Goal: Task Accomplishment & Management: Complete application form

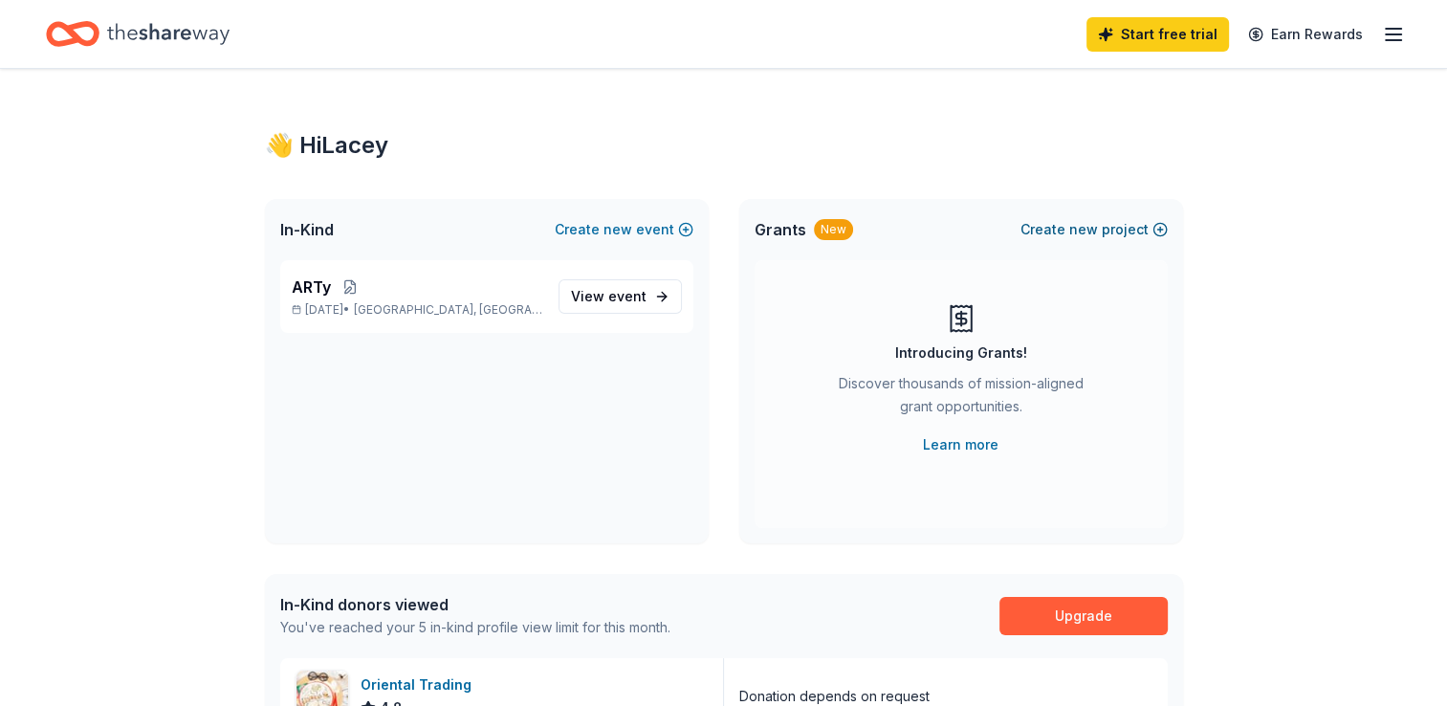
click at [1059, 231] on button "Create new project" at bounding box center [1093, 229] width 147 height 23
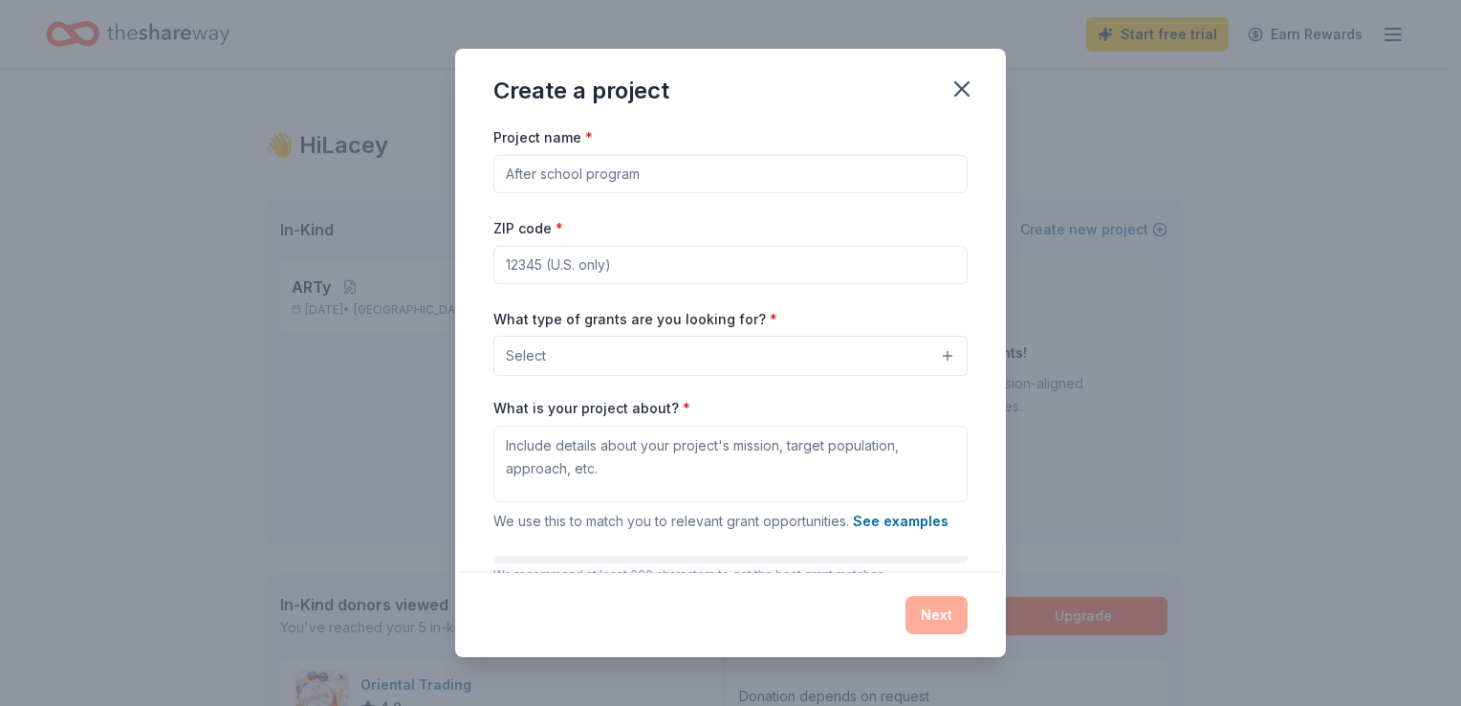
click at [709, 178] on input "Project name *" at bounding box center [730, 174] width 474 height 38
type input "S"
type input "Outdoor Classroom"
click at [653, 272] on input "ZIP code *" at bounding box center [730, 265] width 474 height 38
type input "76034"
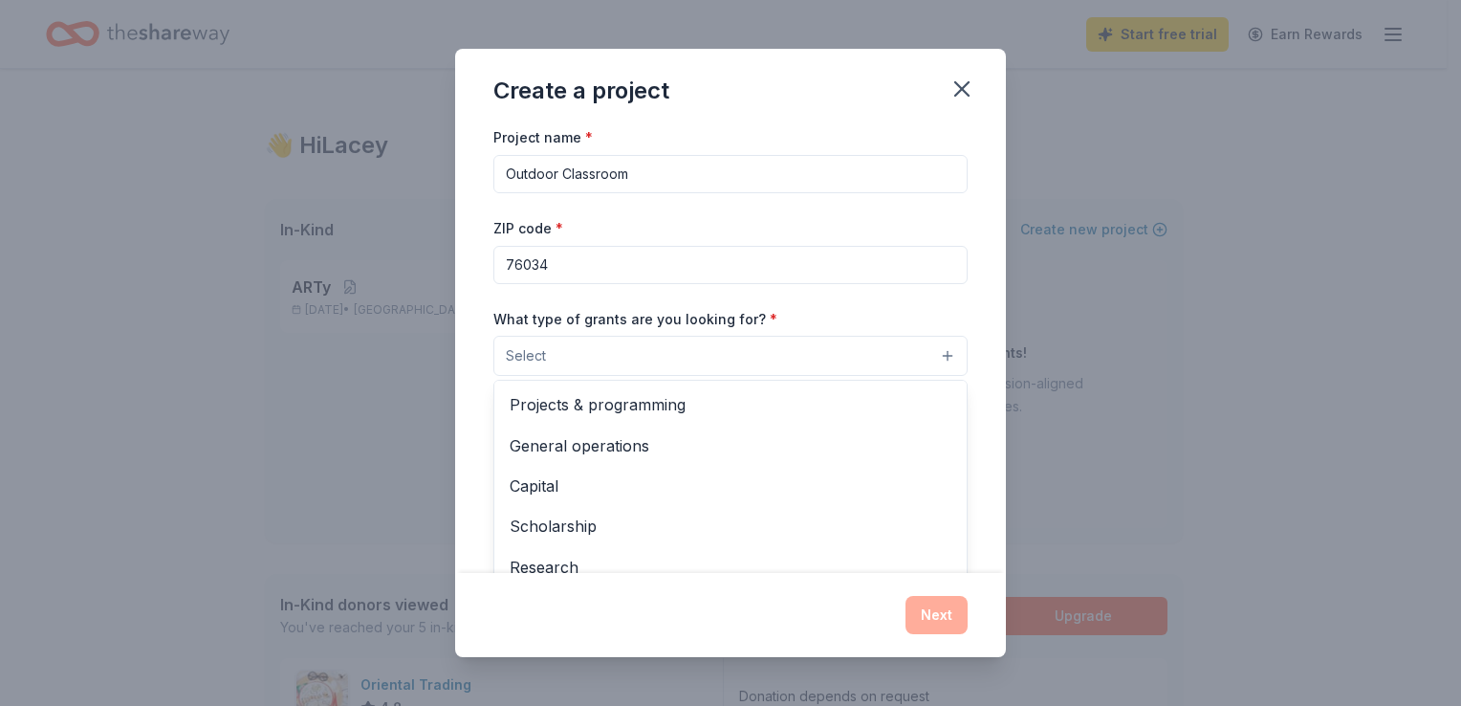
click at [620, 345] on button "Select" at bounding box center [730, 356] width 474 height 40
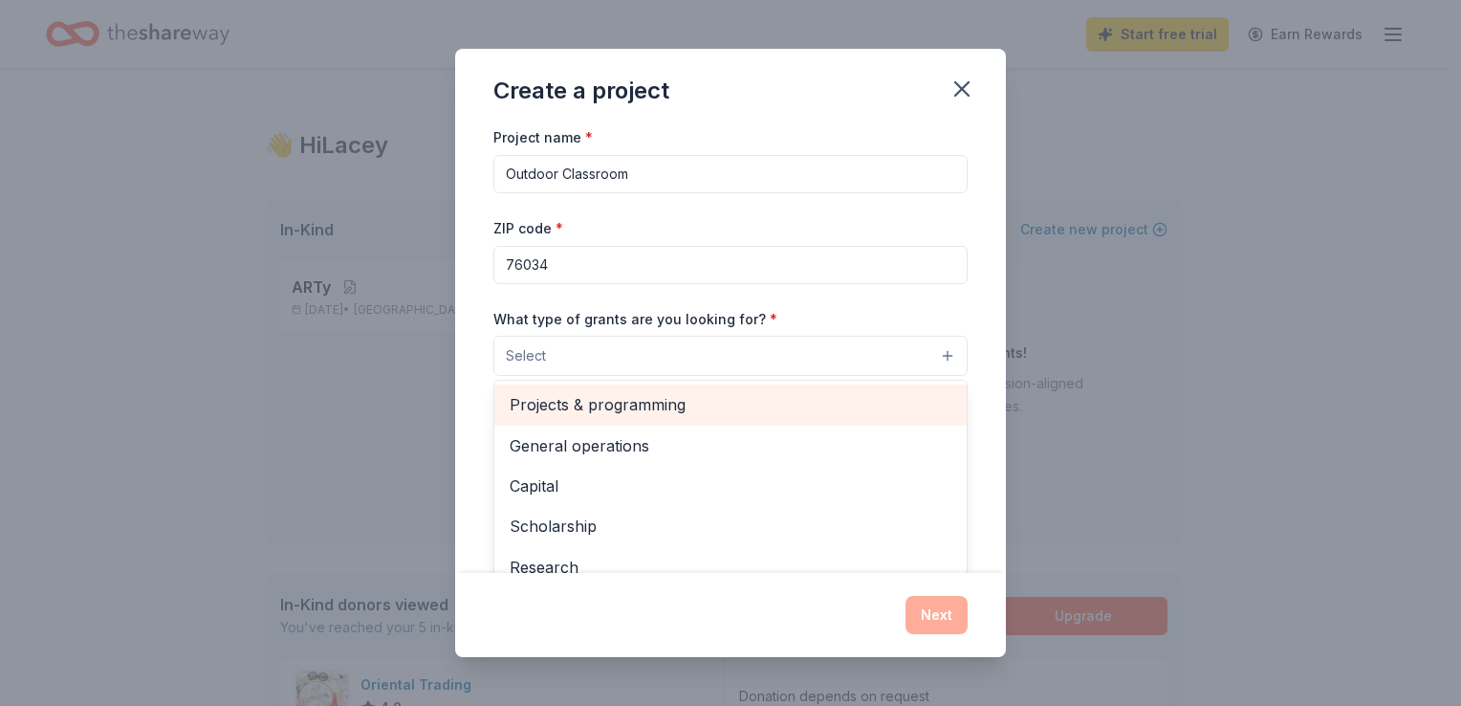
click at [622, 401] on span "Projects & programming" at bounding box center [731, 404] width 442 height 25
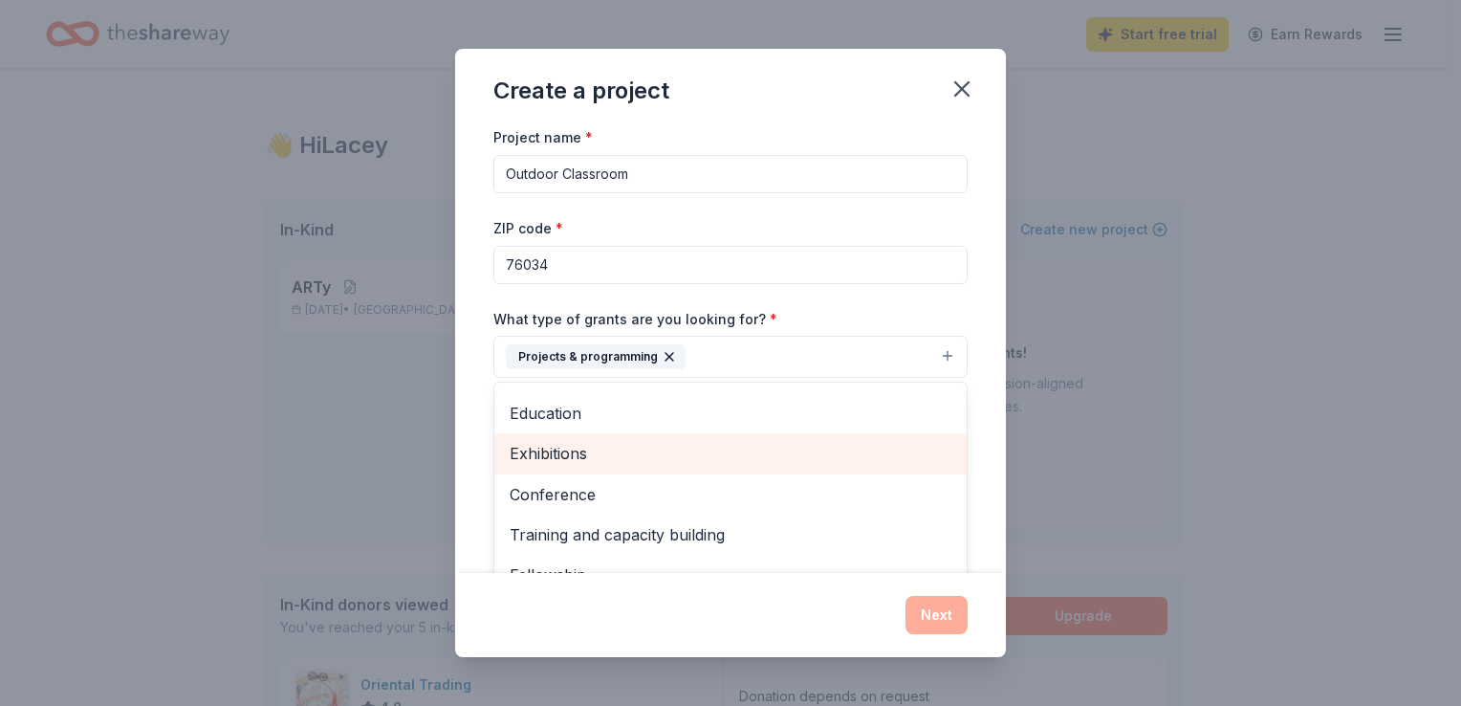
scroll to position [159, 0]
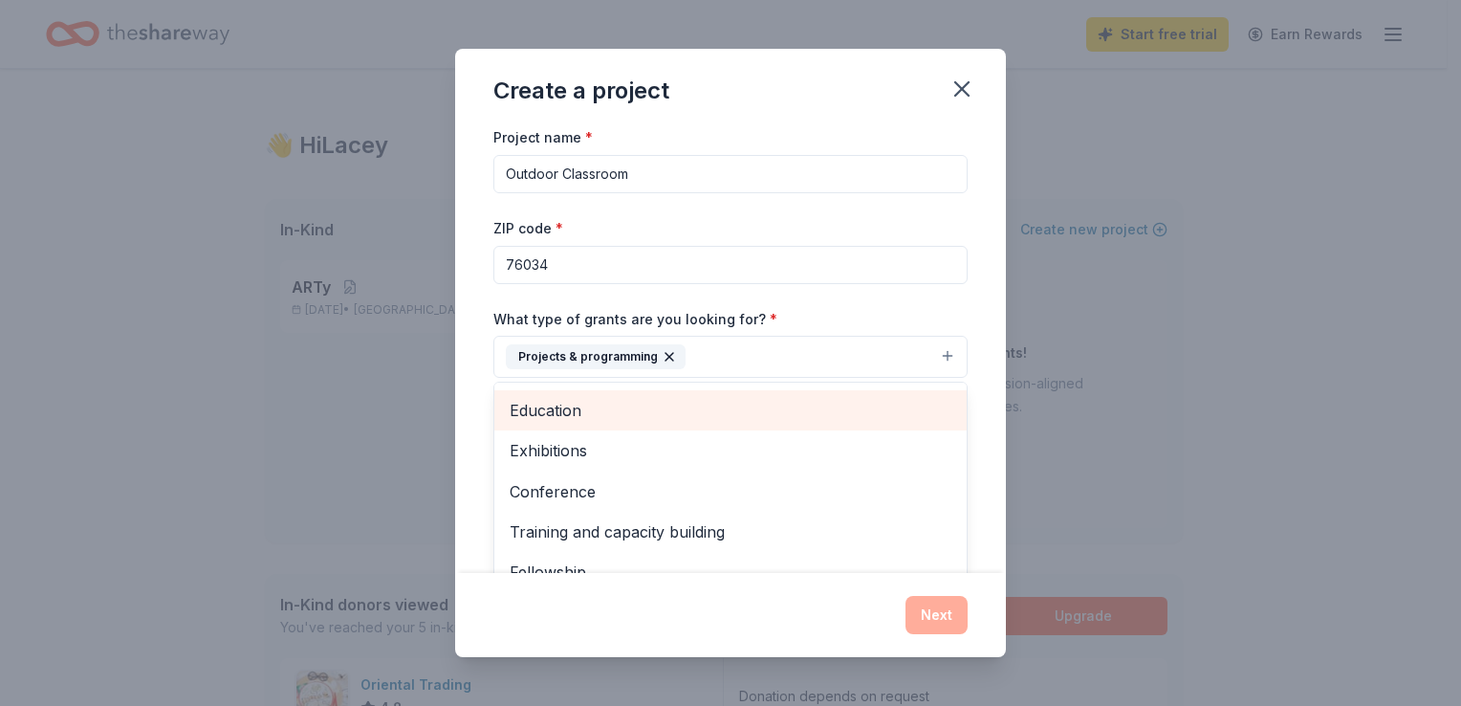
click at [593, 415] on span "Education" at bounding box center [731, 410] width 442 height 25
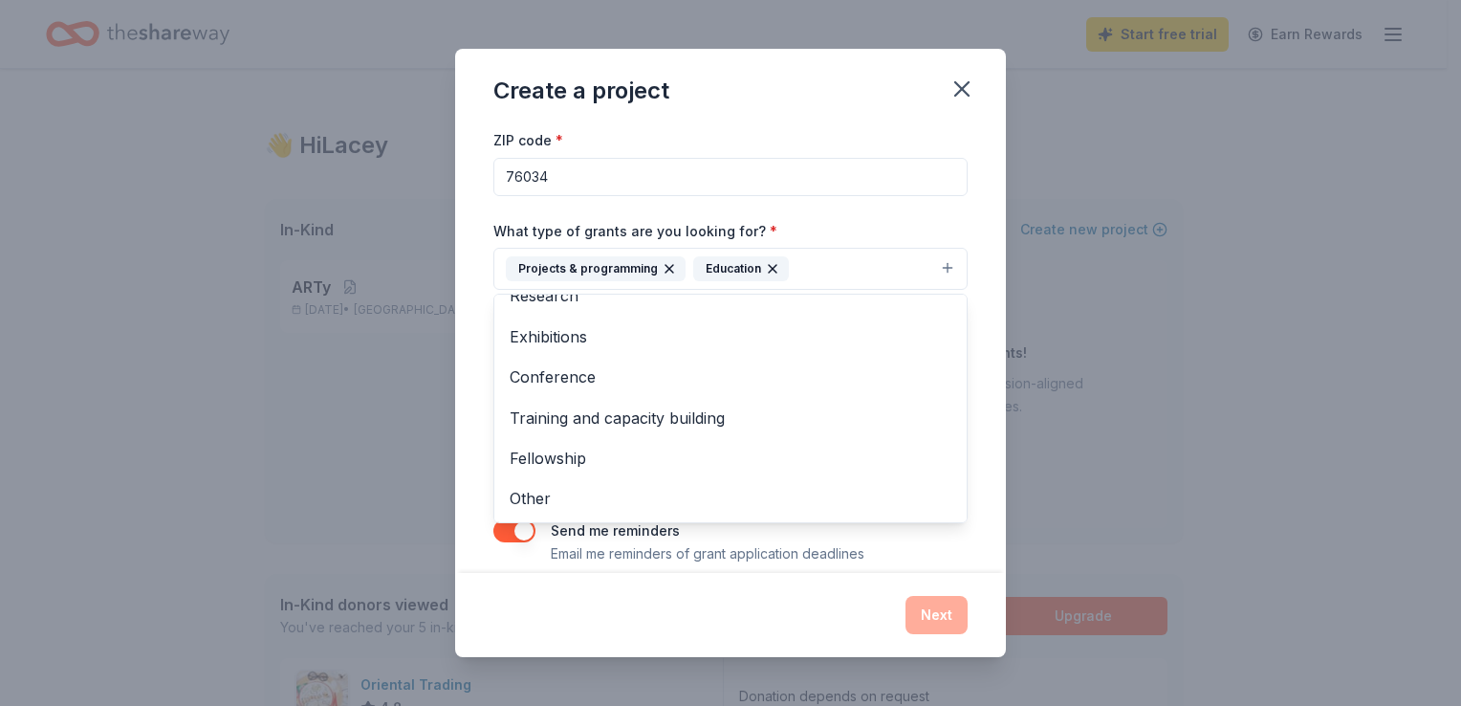
scroll to position [110, 0]
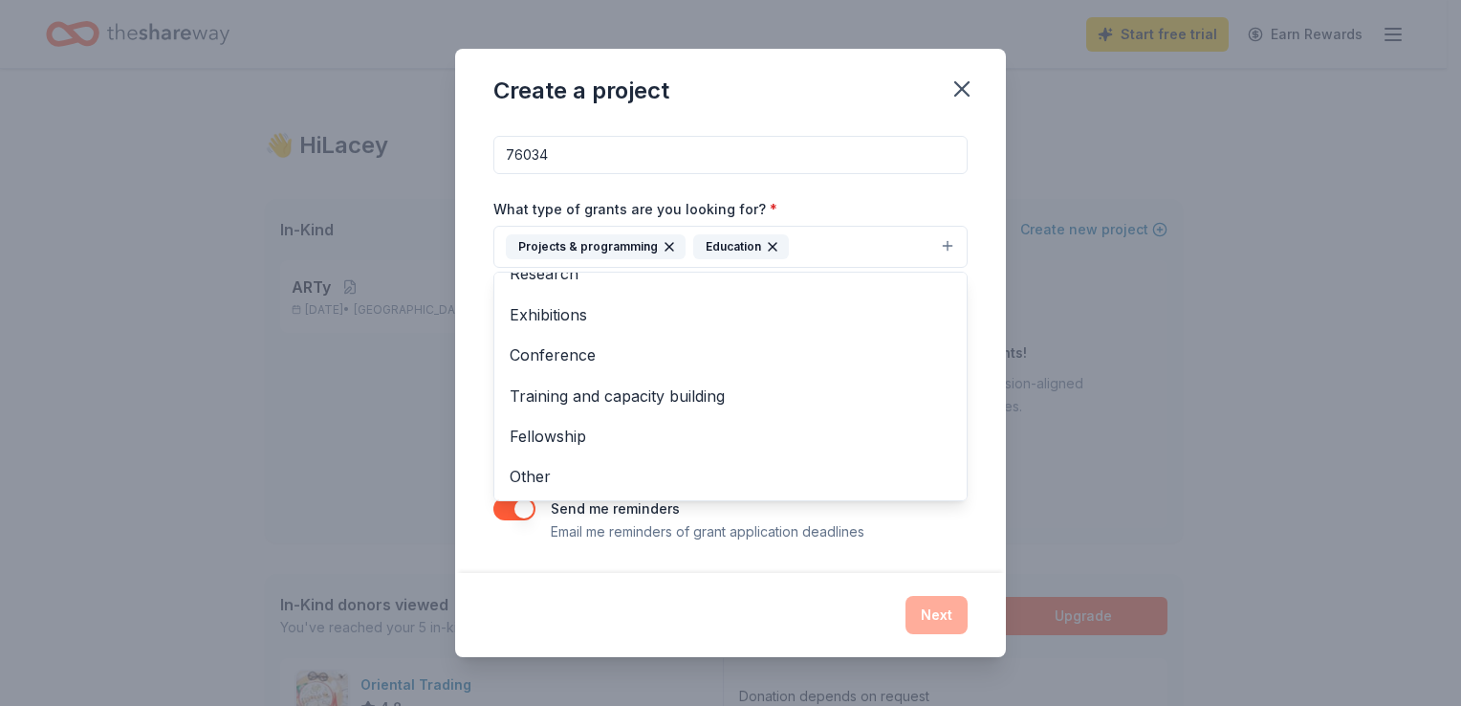
click at [964, 483] on div "Project name * Outdoor Classroom ZIP code * 76034 What type of grants are you l…" at bounding box center [730, 348] width 551 height 447
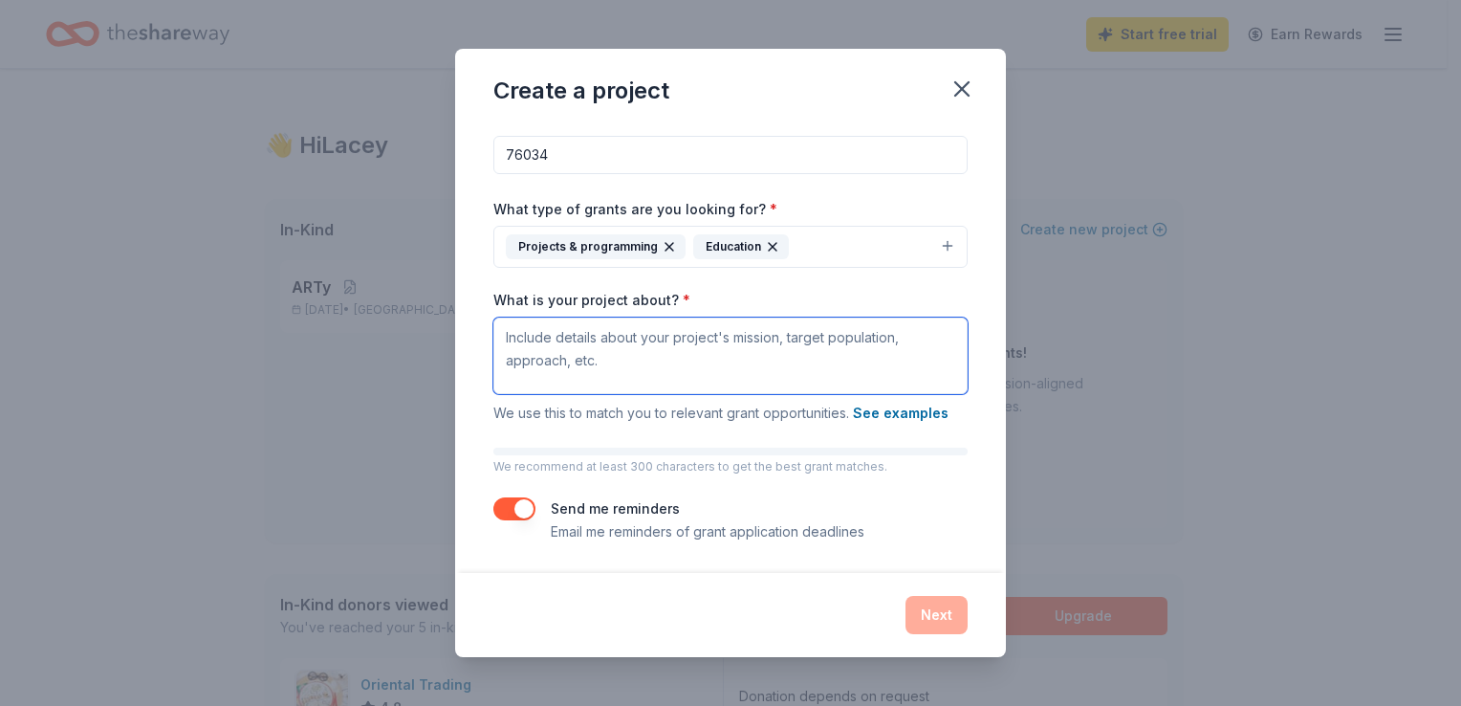
click at [605, 352] on textarea "What is your project about? *" at bounding box center [730, 355] width 474 height 76
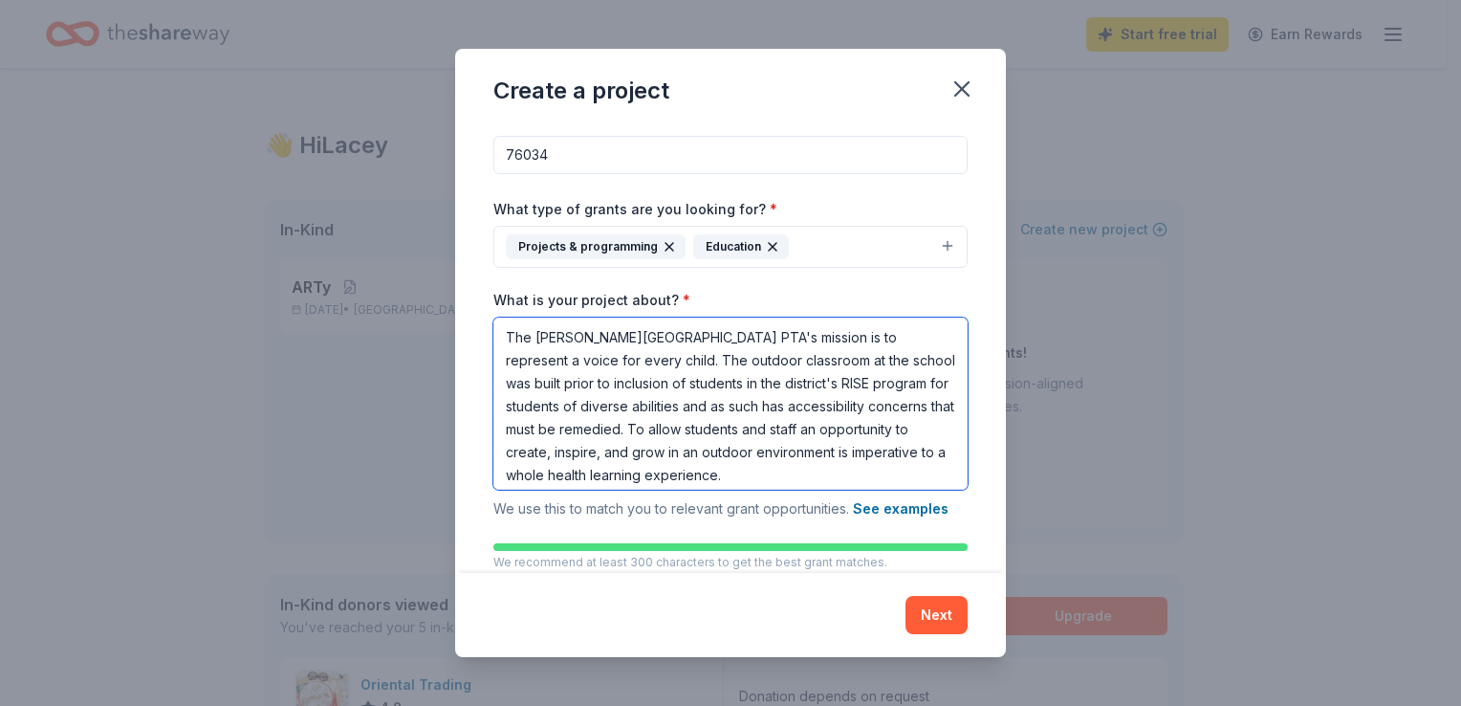
paste textarea "Outdoor learning offers numerous benefits for children, including enhanced acad…"
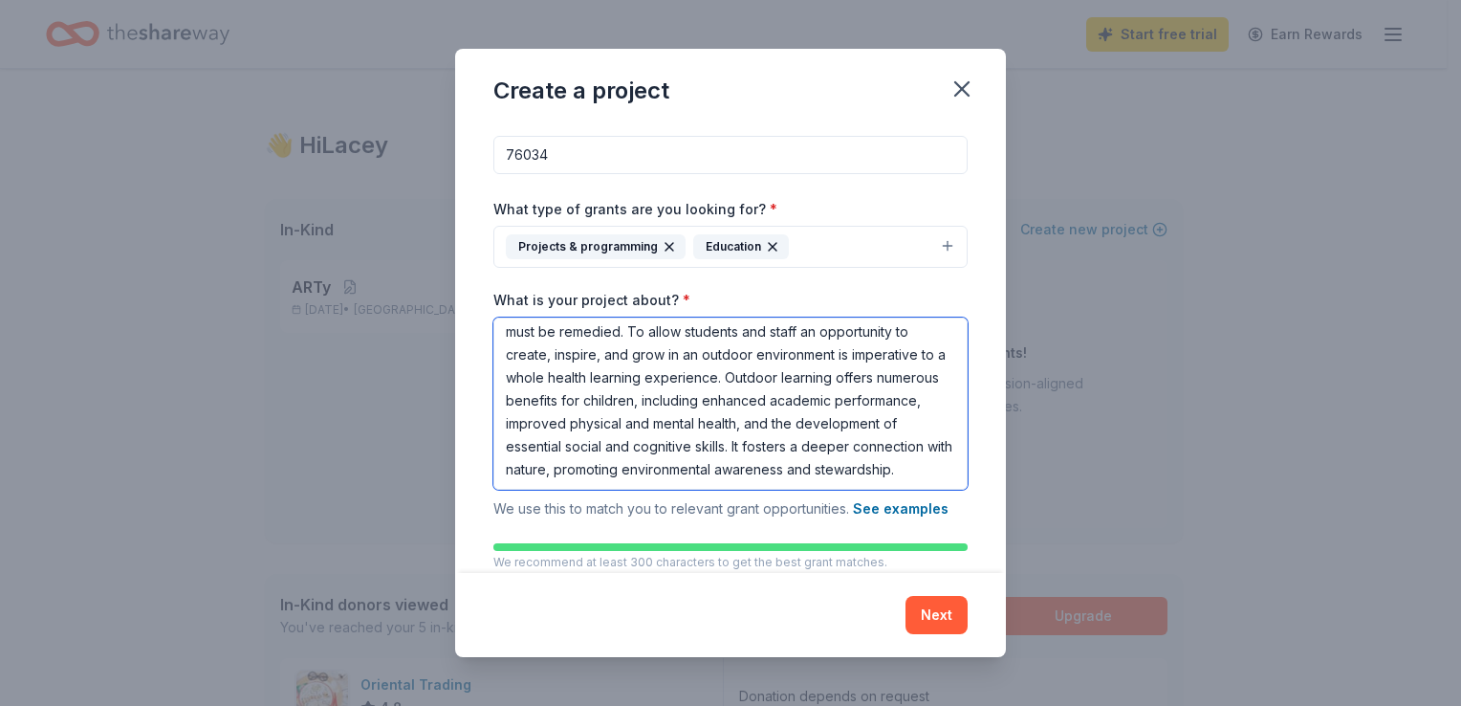
paste textarea "Furthermore, it can increase student engagement, reduce stress, and improve foc…"
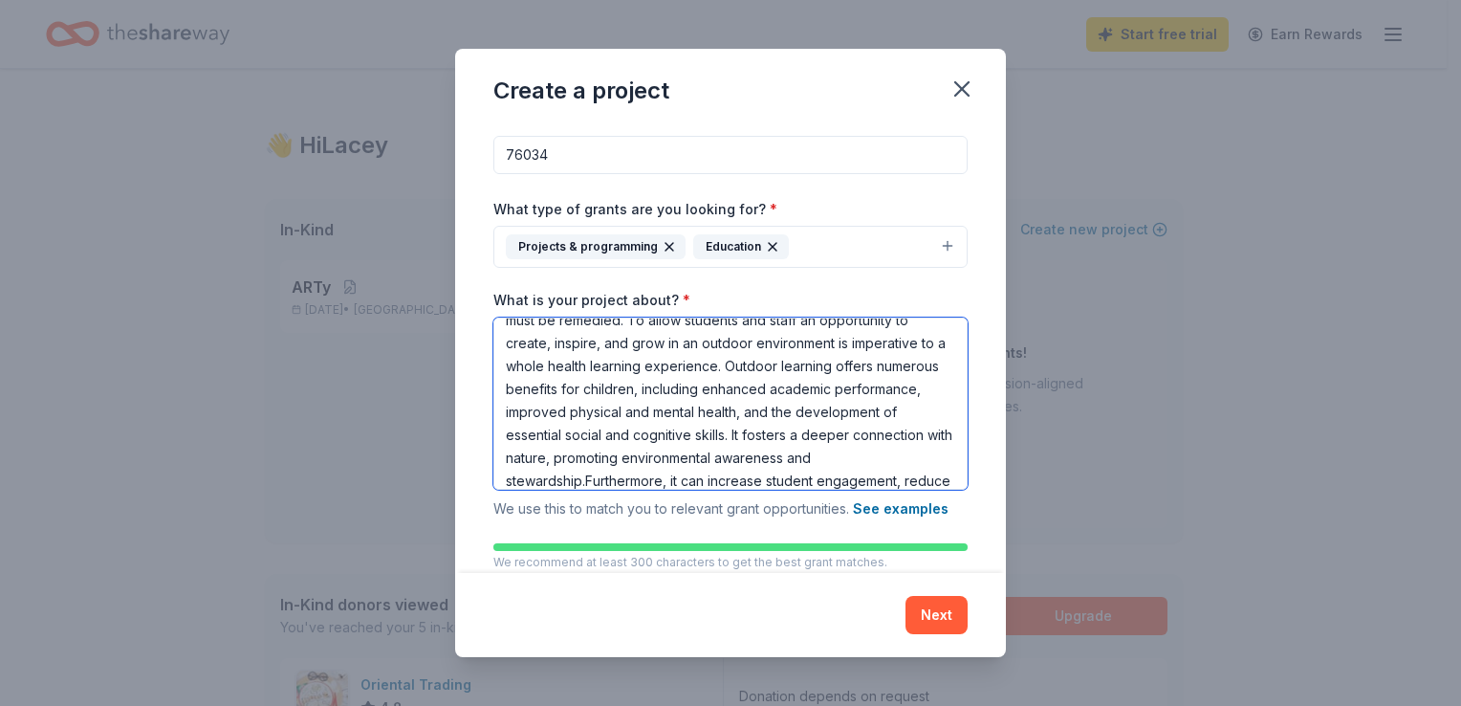
scroll to position [155, 0]
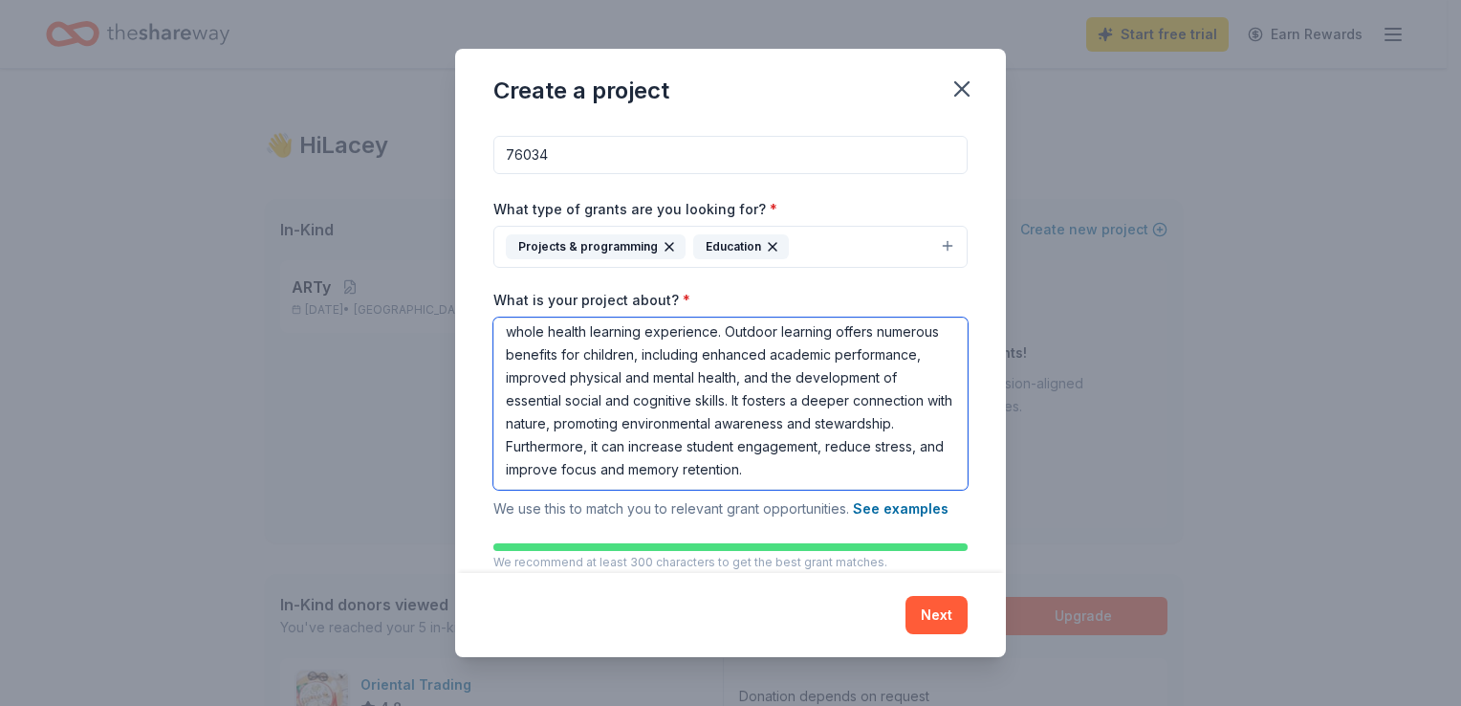
click at [709, 476] on textarea "The [PERSON_NAME][GEOGRAPHIC_DATA] PTA's mission is to represent a voice for ev…" at bounding box center [730, 403] width 474 height 172
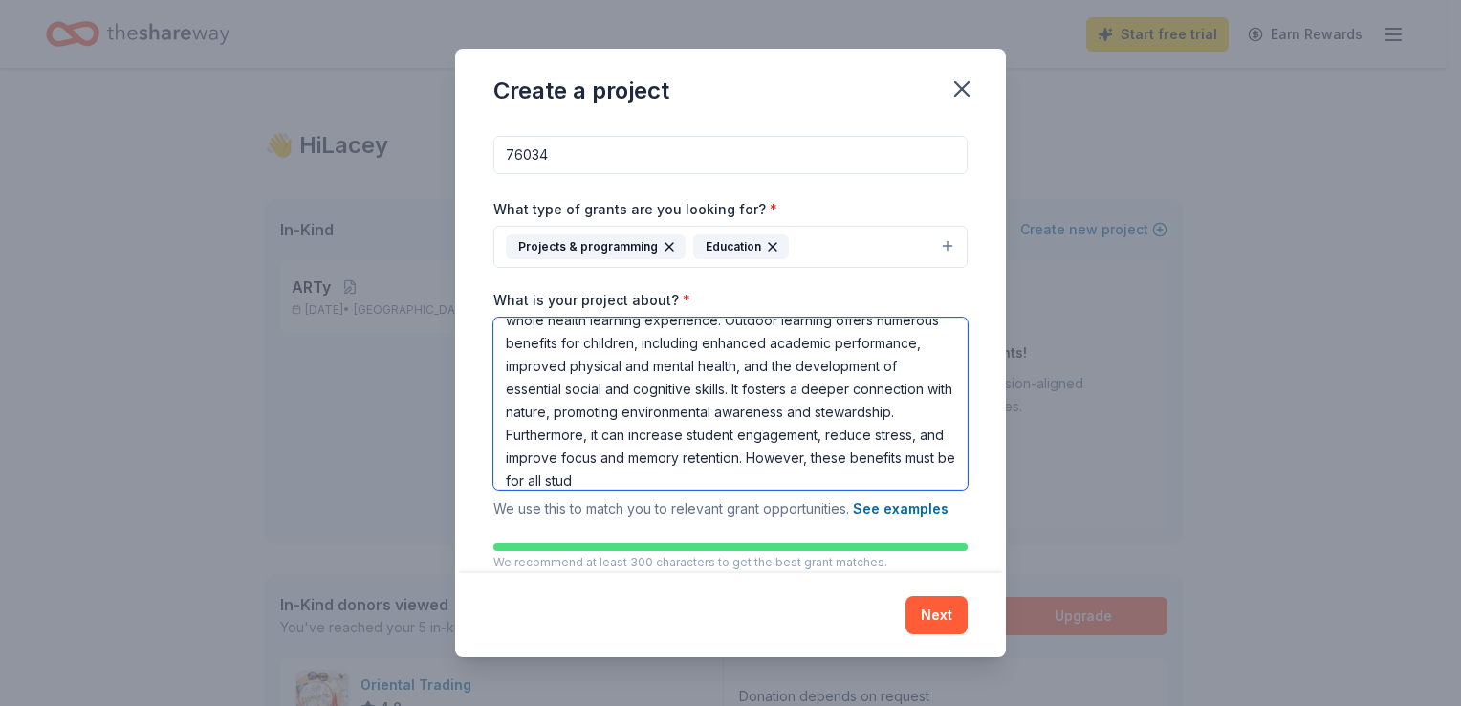
scroll to position [178, 0]
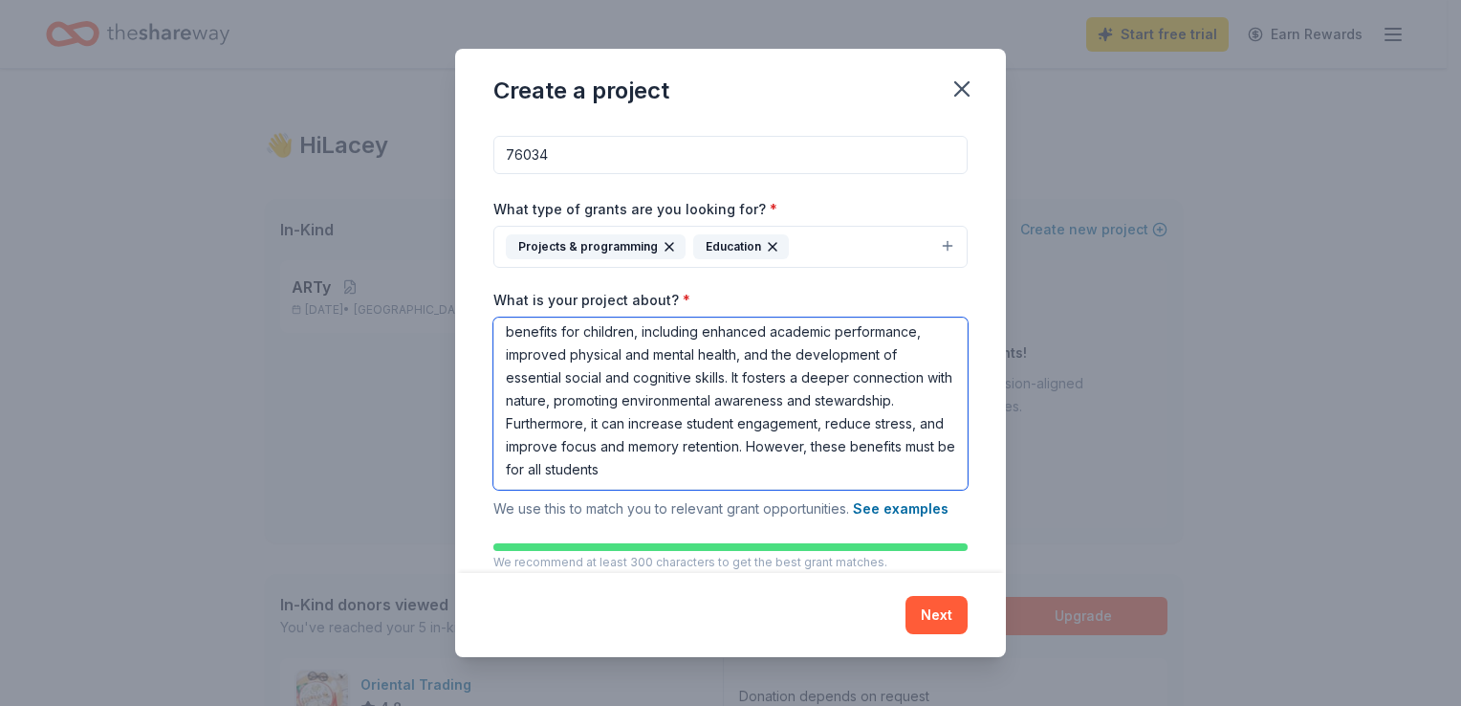
drag, startPoint x: 654, startPoint y: 450, endPoint x: 780, endPoint y: 477, distance: 129.0
click at [780, 477] on textarea "The [PERSON_NAME][GEOGRAPHIC_DATA] PTA's mission is to represent a voice for ev…" at bounding box center [730, 403] width 474 height 172
type textarea "The [PERSON_NAME][GEOGRAPHIC_DATA] PTA's mission is to represent a voice for ev…"
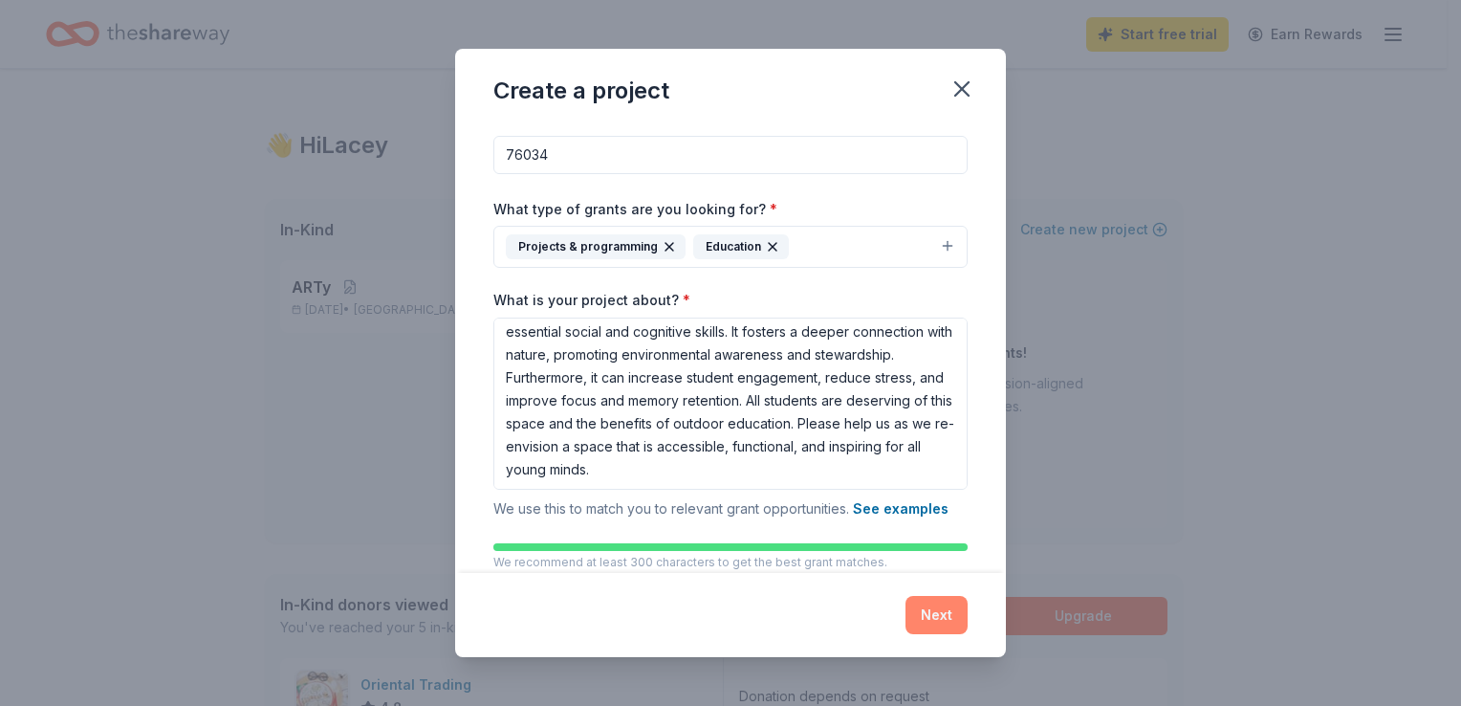
click at [926, 620] on button "Next" at bounding box center [937, 615] width 62 height 38
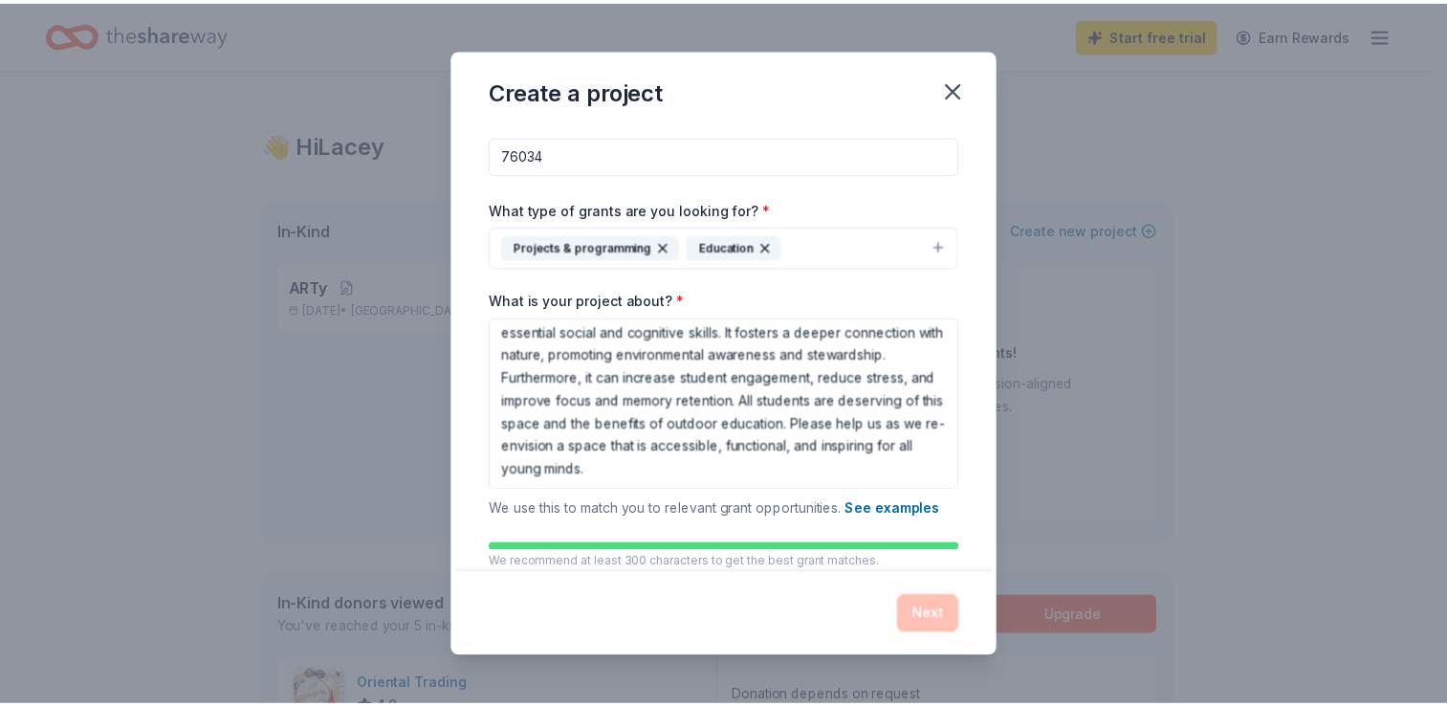
scroll to position [0, 0]
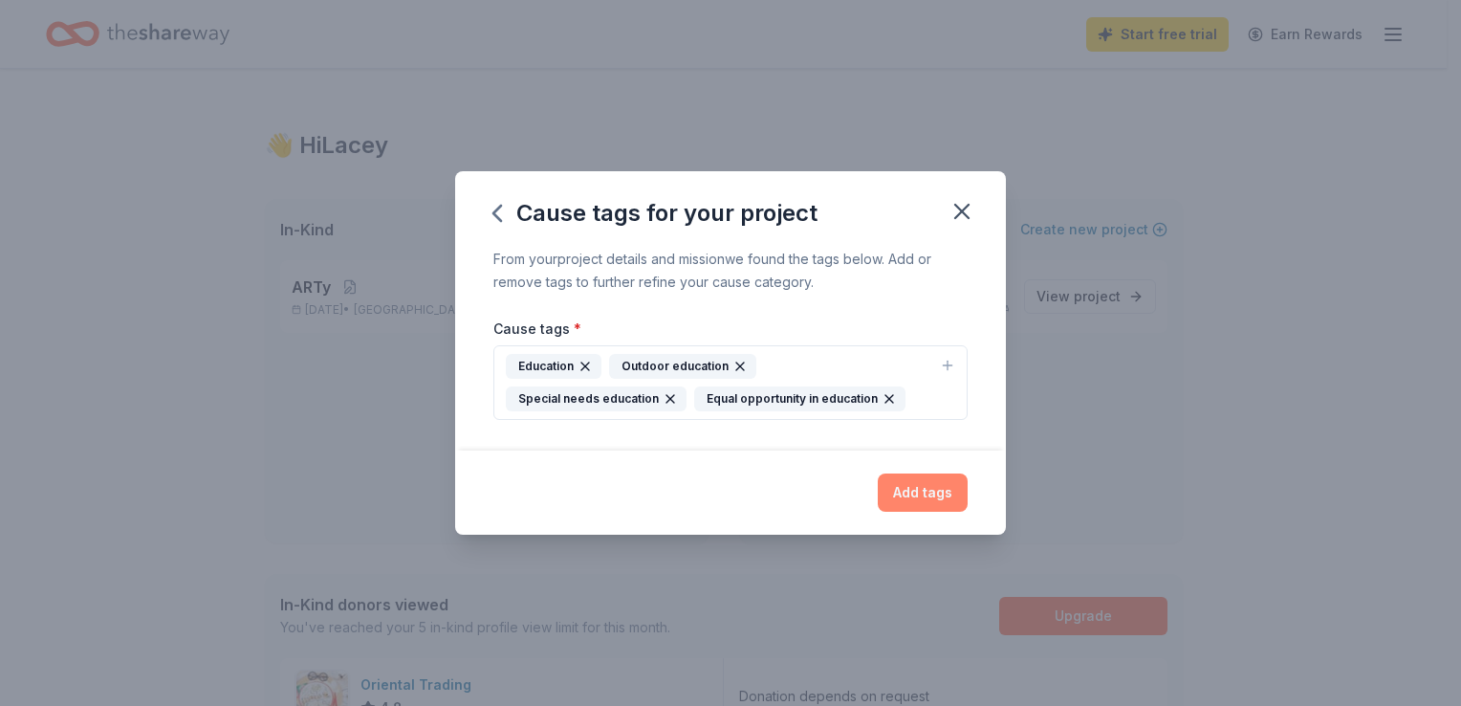
click at [928, 487] on button "Add tags" at bounding box center [923, 492] width 90 height 38
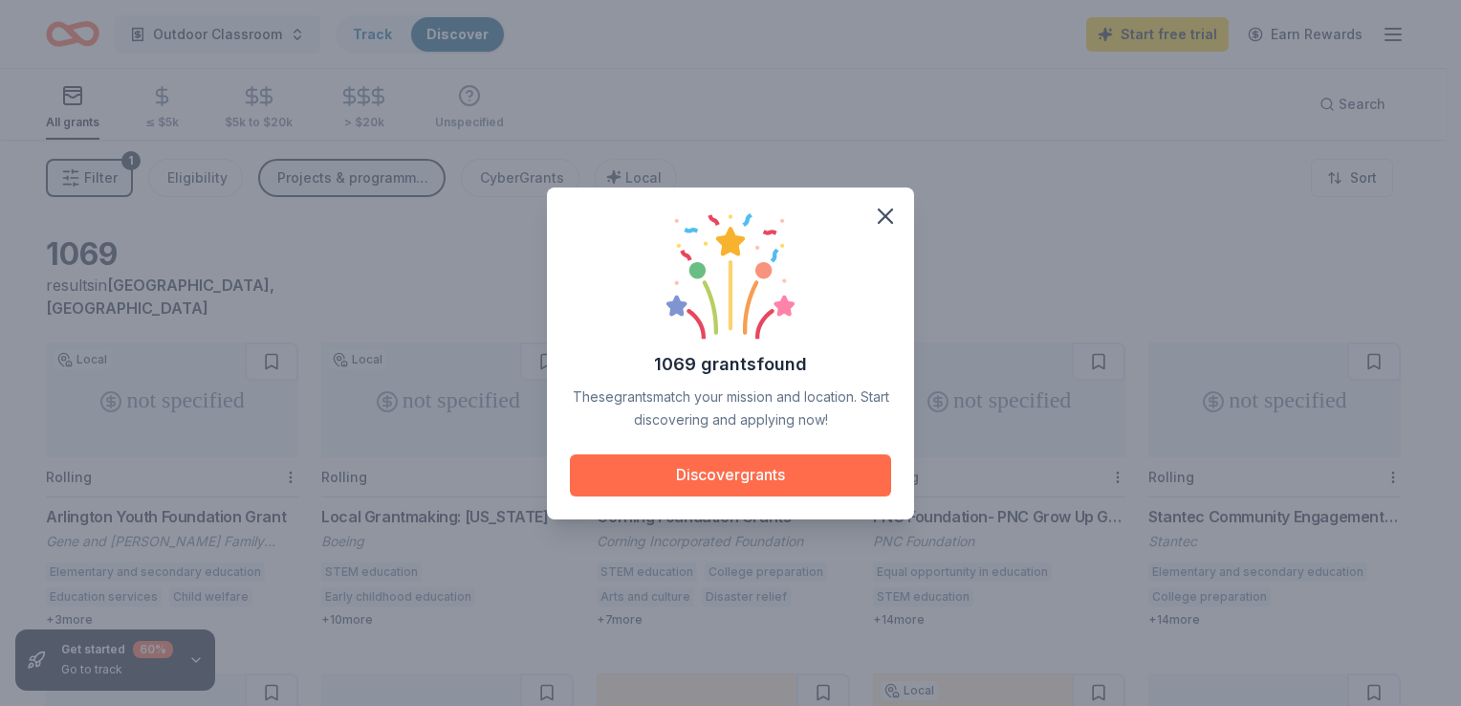
click at [721, 465] on button "Discover grants" at bounding box center [730, 475] width 321 height 42
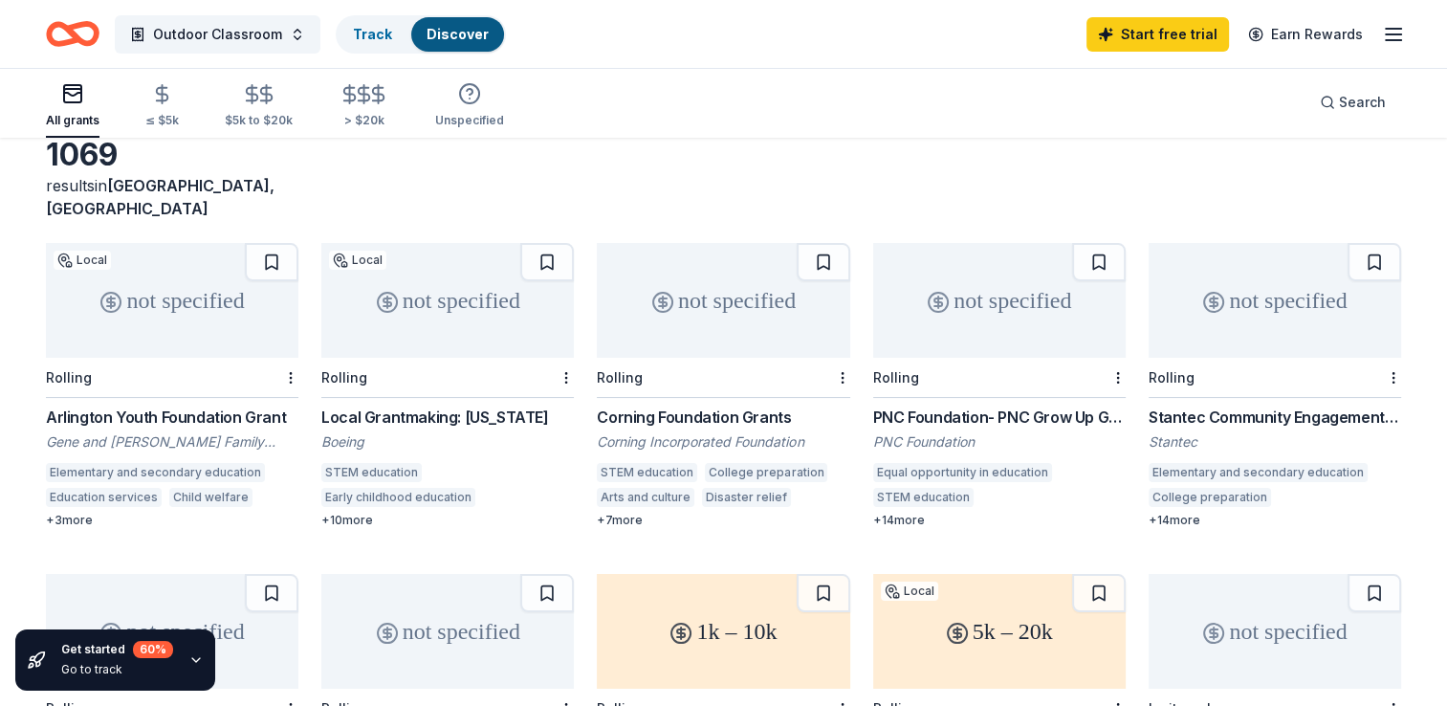
scroll to position [103, 0]
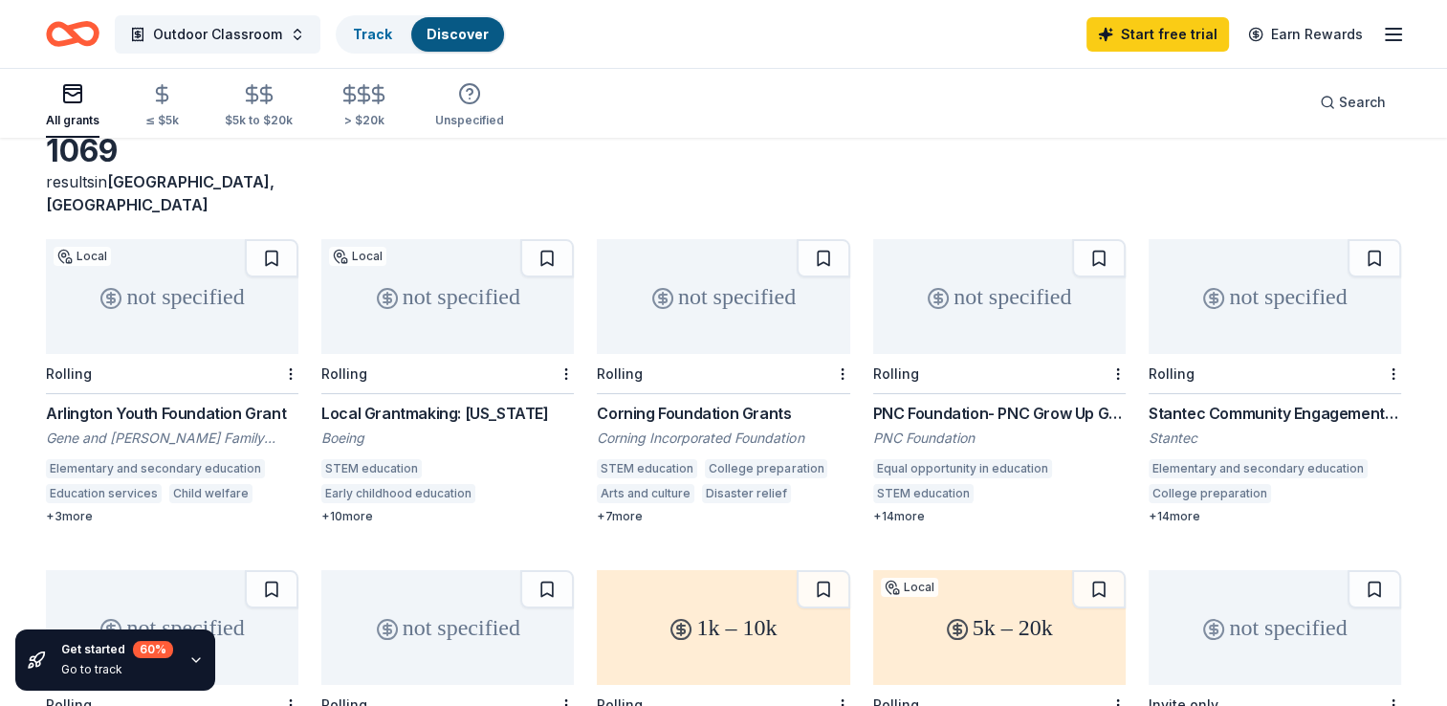
click at [79, 509] on div "+ 3 more" at bounding box center [172, 516] width 252 height 15
click at [428, 290] on div "not specified" at bounding box center [447, 296] width 252 height 115
click at [295, 33] on button "Outdoor Classroom" at bounding box center [218, 34] width 206 height 38
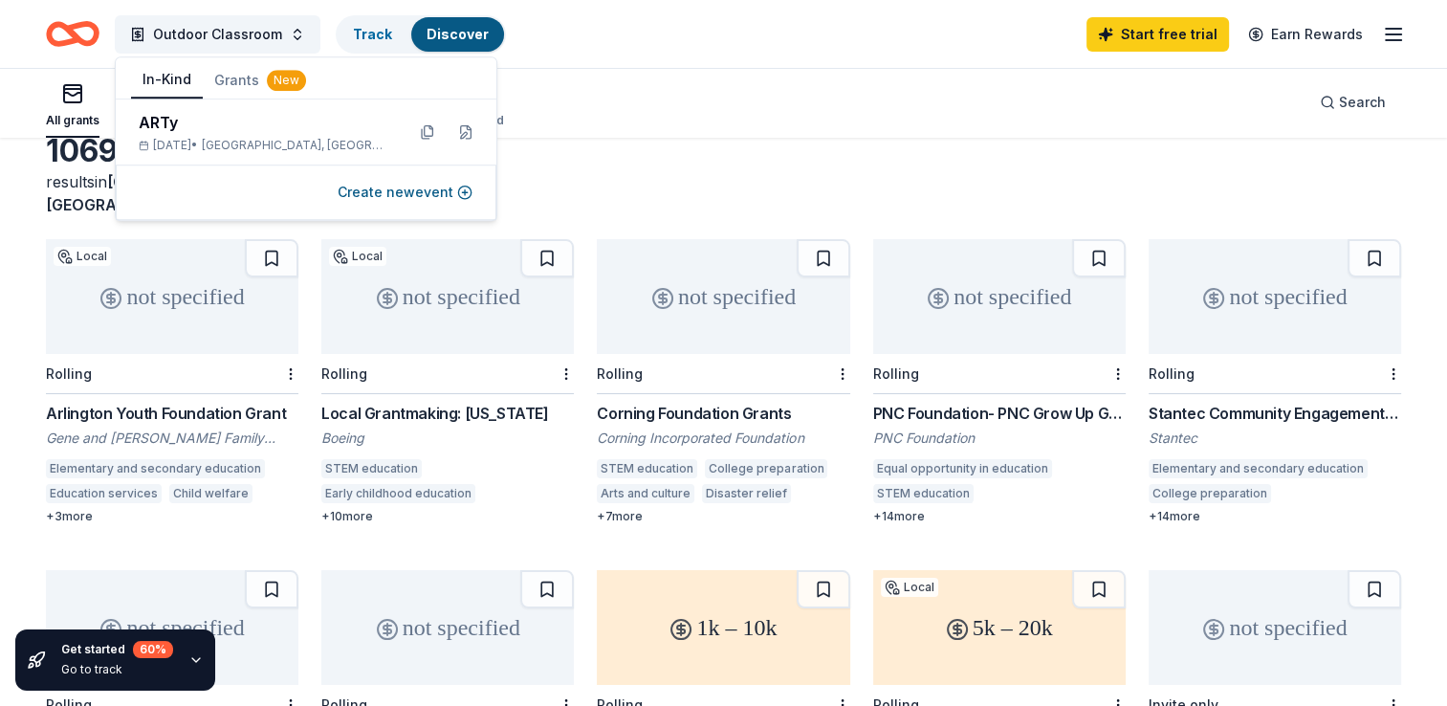
click at [185, 78] on button "In-Kind" at bounding box center [167, 80] width 72 height 36
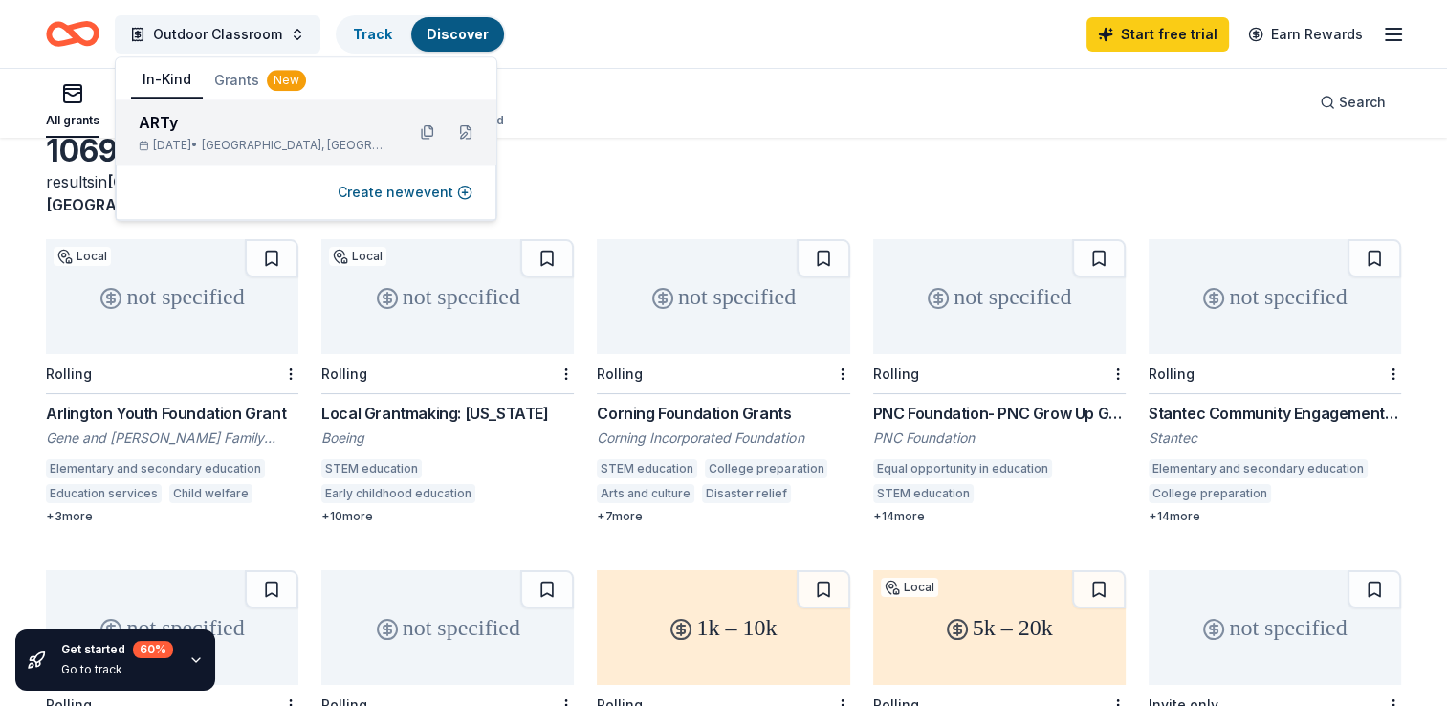
click at [191, 131] on div "ARTy" at bounding box center [264, 122] width 251 height 23
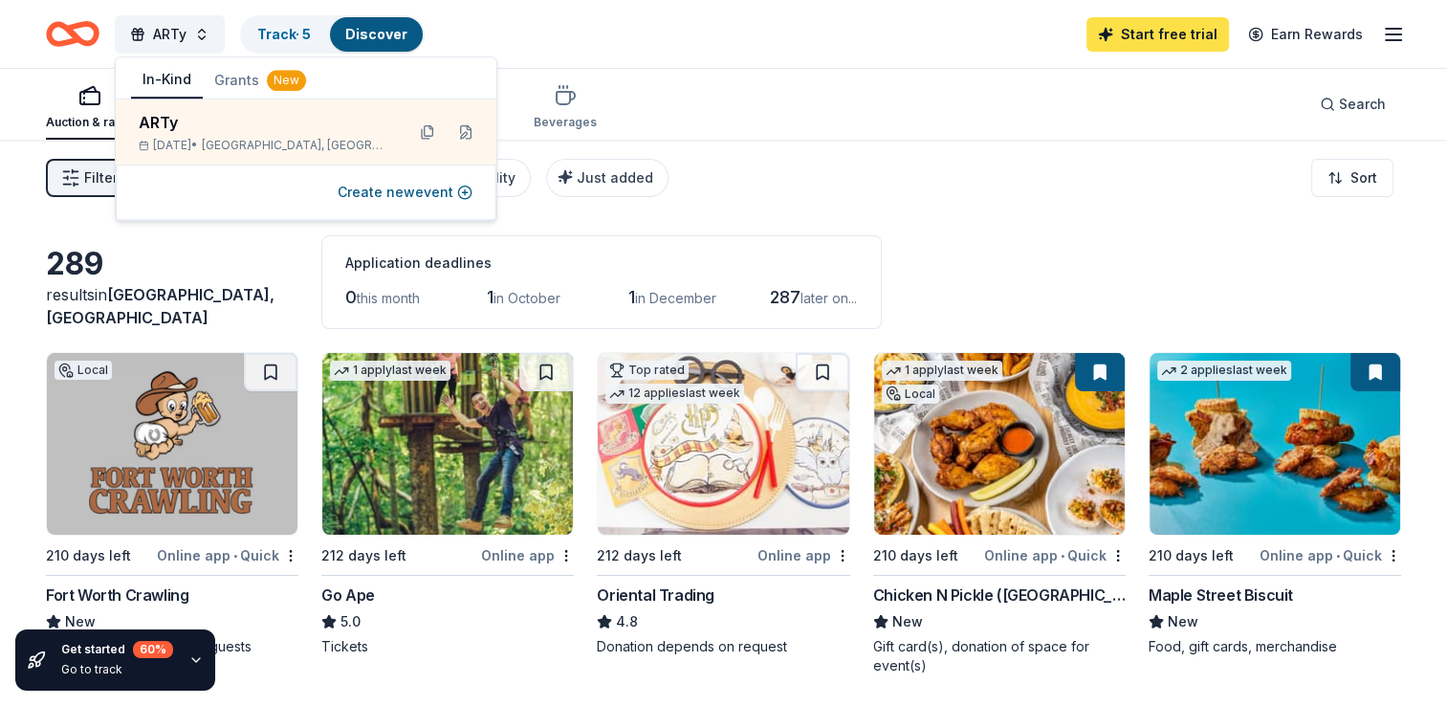
click at [1176, 31] on link "Start free trial" at bounding box center [1157, 34] width 142 height 34
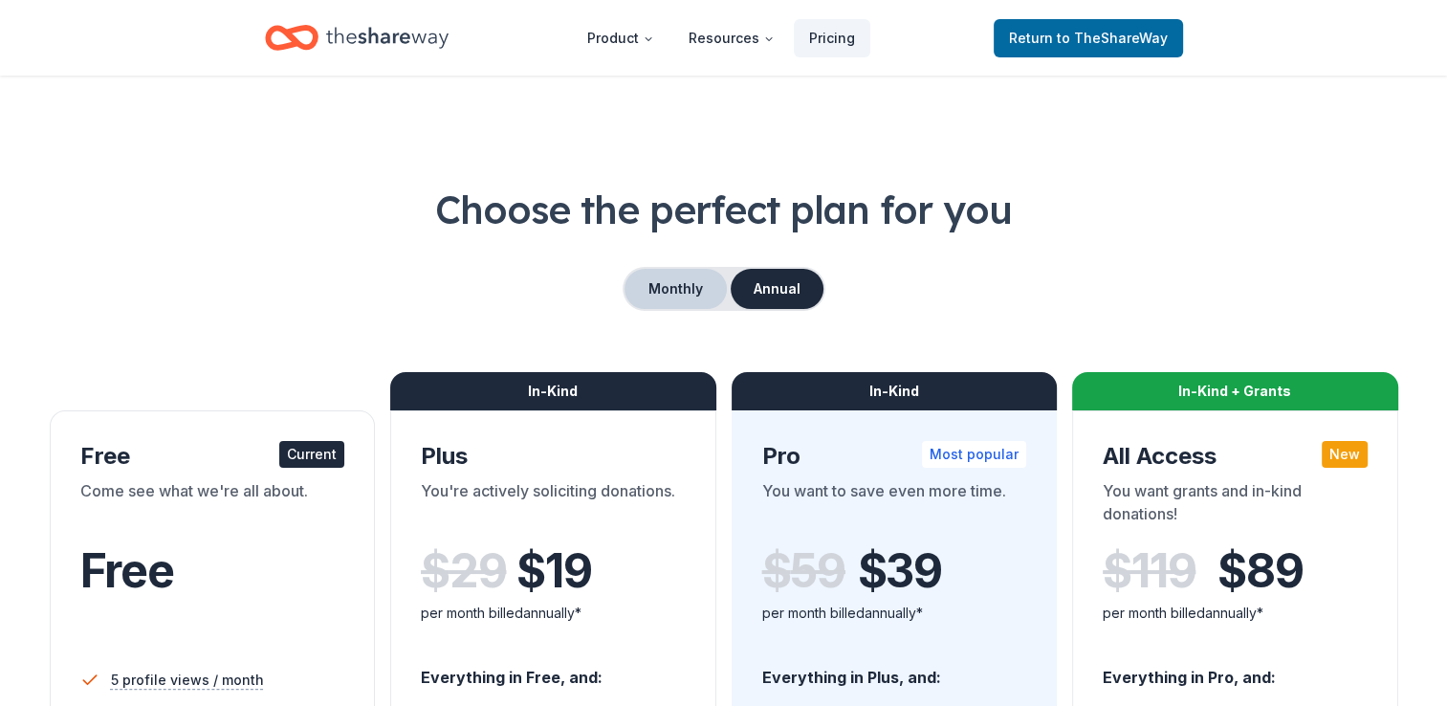
click at [679, 282] on button "Monthly" at bounding box center [675, 289] width 102 height 40
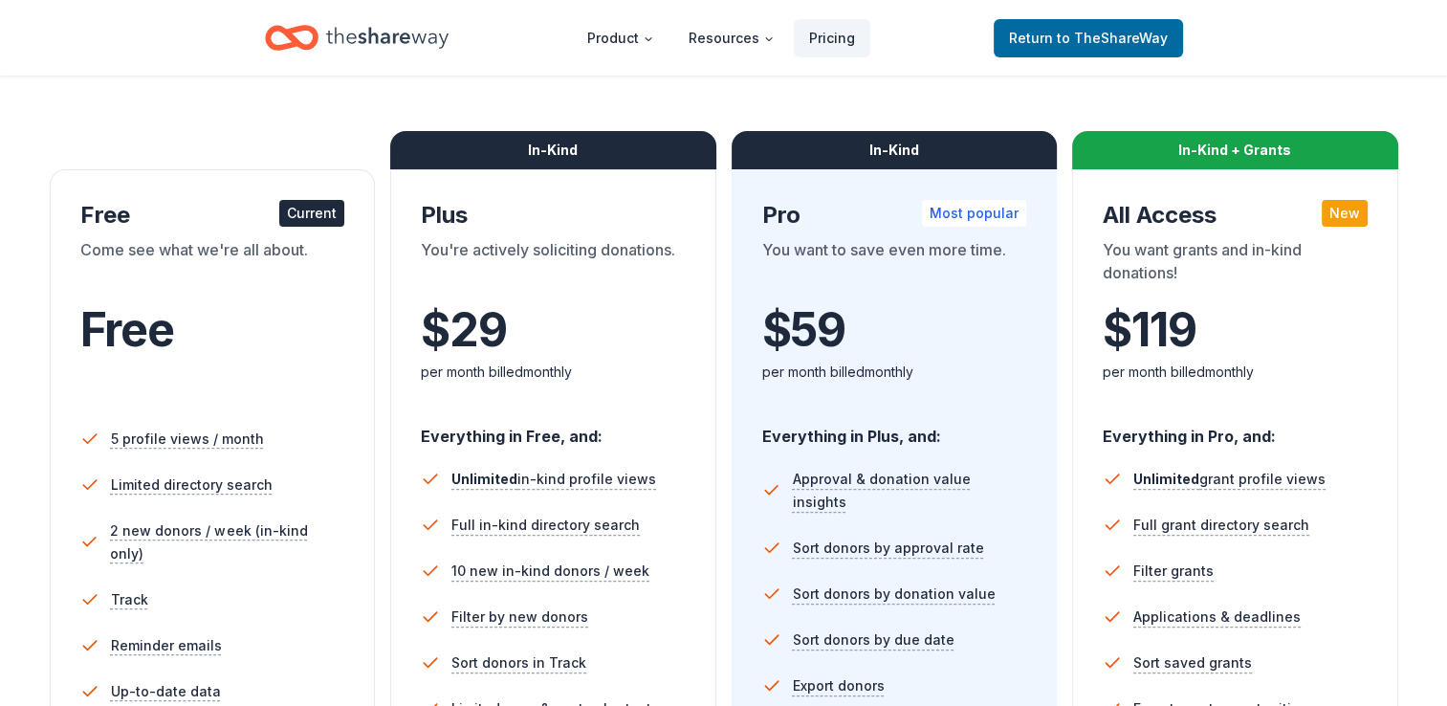
scroll to position [241, 0]
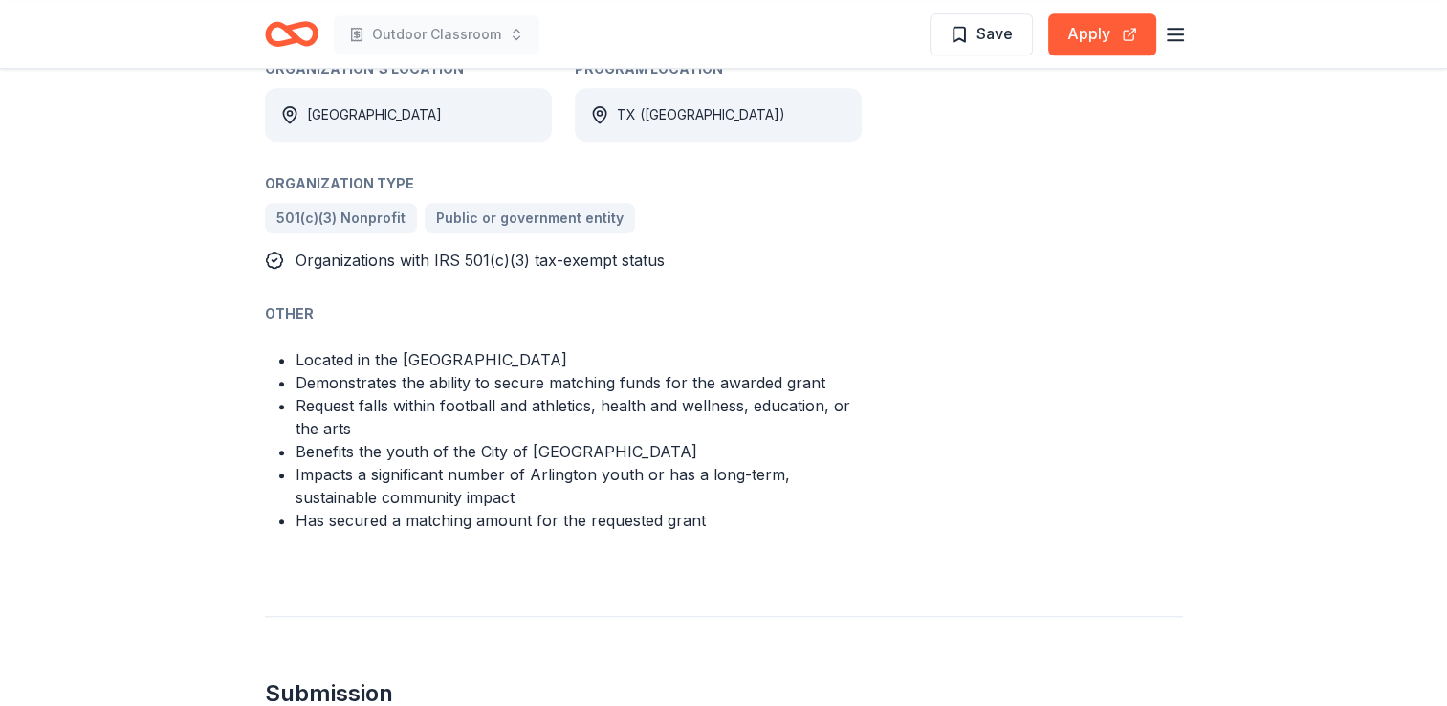
scroll to position [1212, 0]
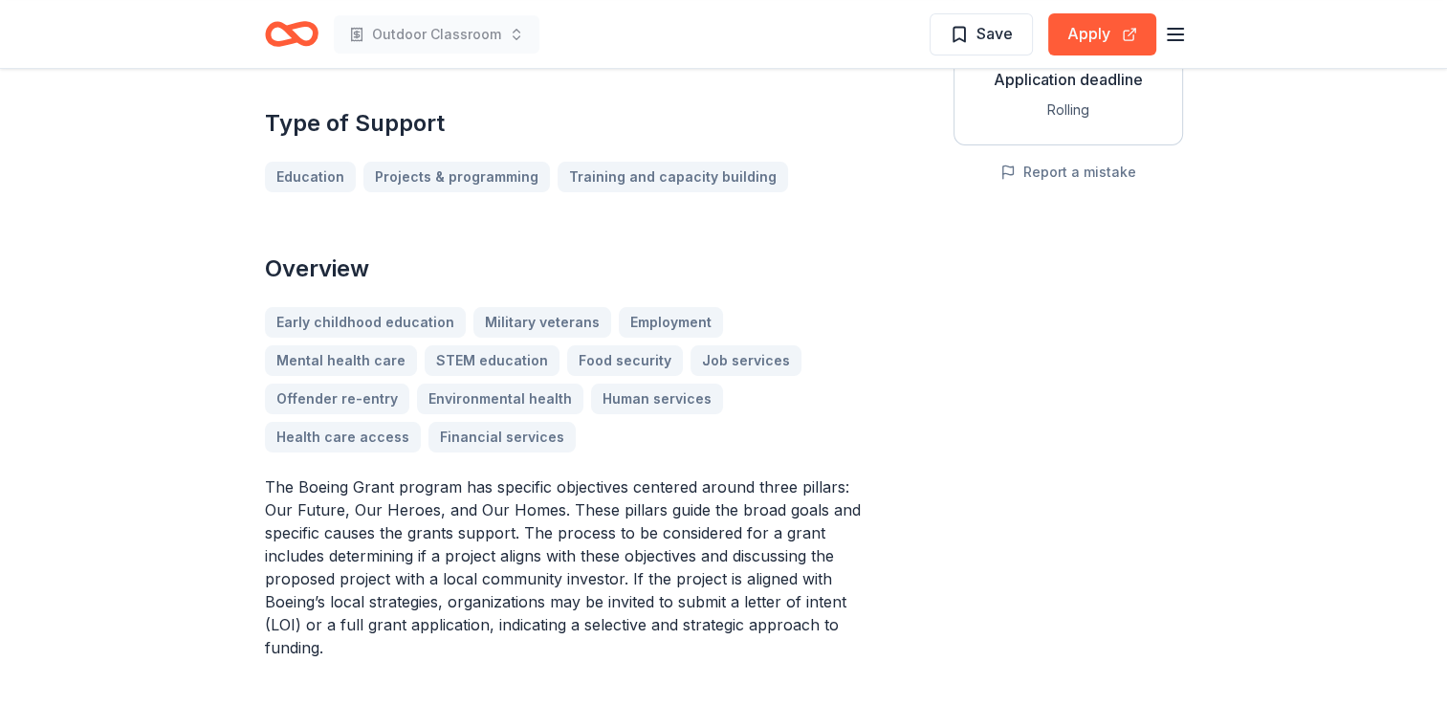
scroll to position [388, 0]
